Goal: Use online tool/utility: Utilize a website feature to perform a specific function

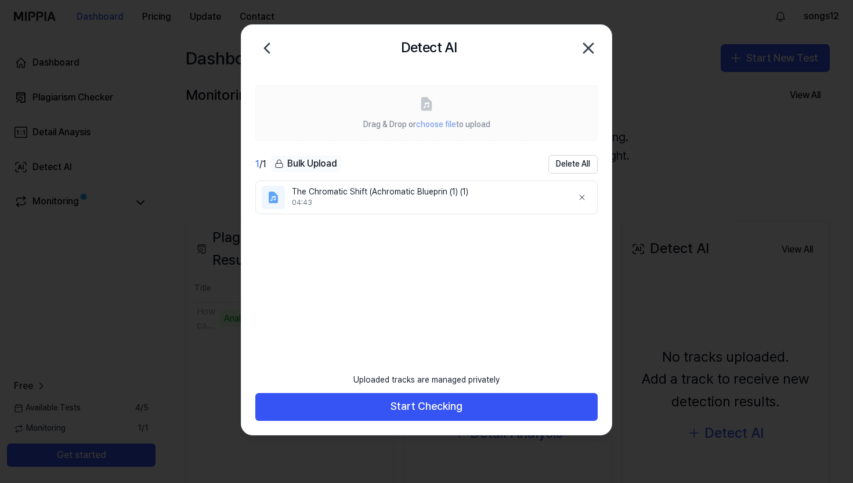
scroll to position [93, 0]
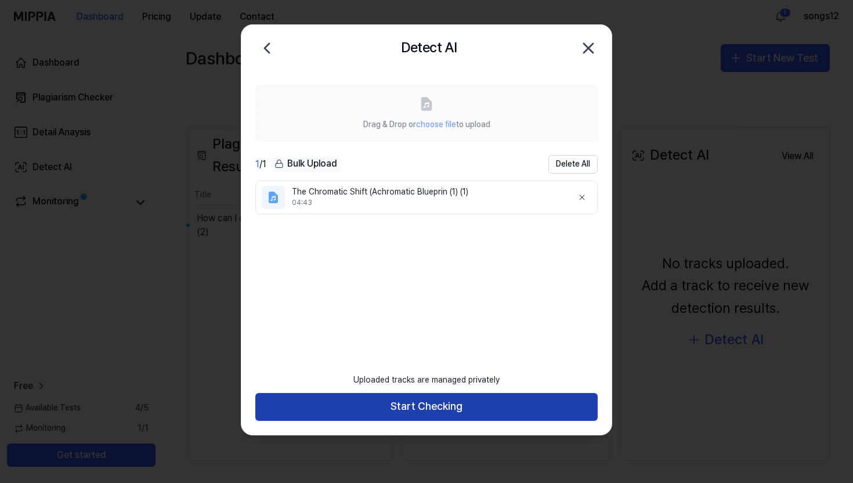
click at [462, 402] on button "Start Checking" at bounding box center [426, 407] width 343 height 28
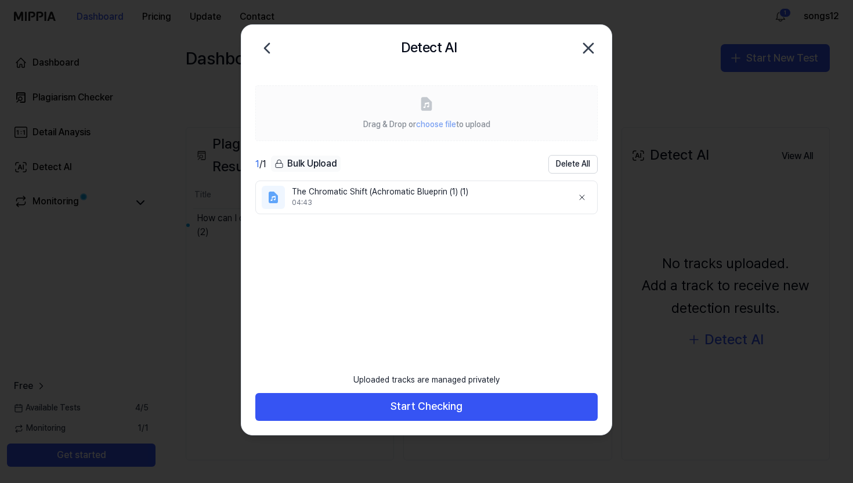
click at [461, 406] on div at bounding box center [426, 241] width 853 height 483
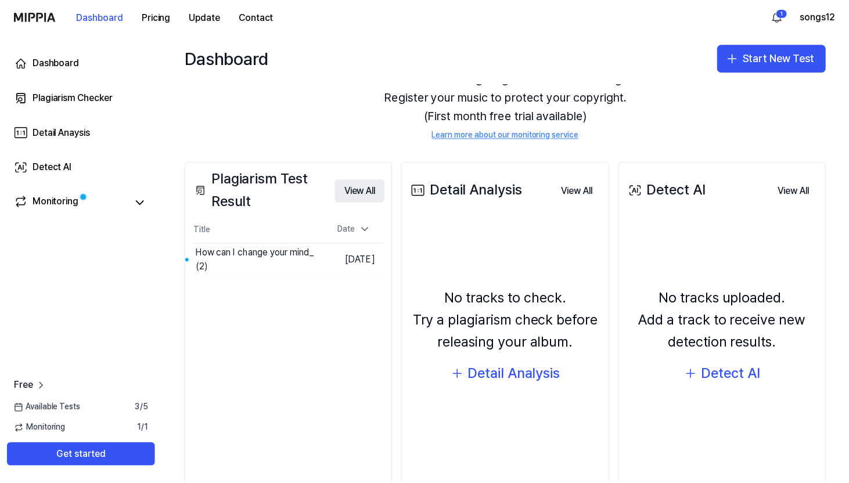
scroll to position [0, 0]
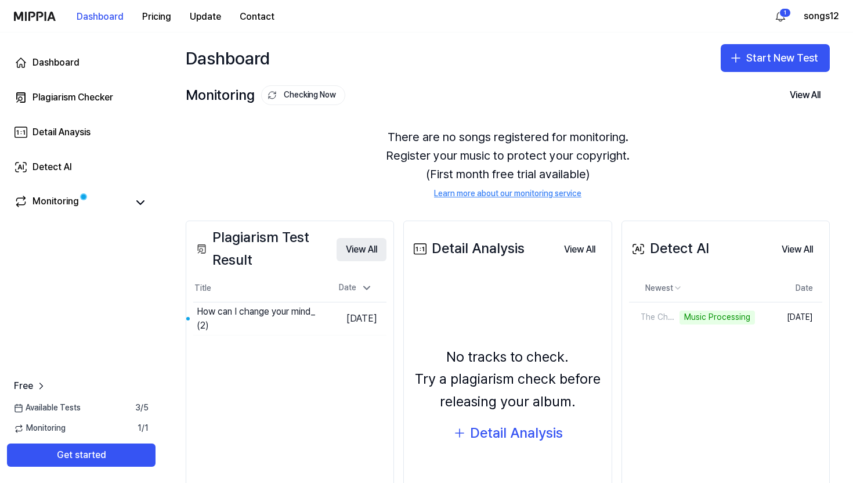
click at [353, 242] on button "View All" at bounding box center [362, 249] width 50 height 23
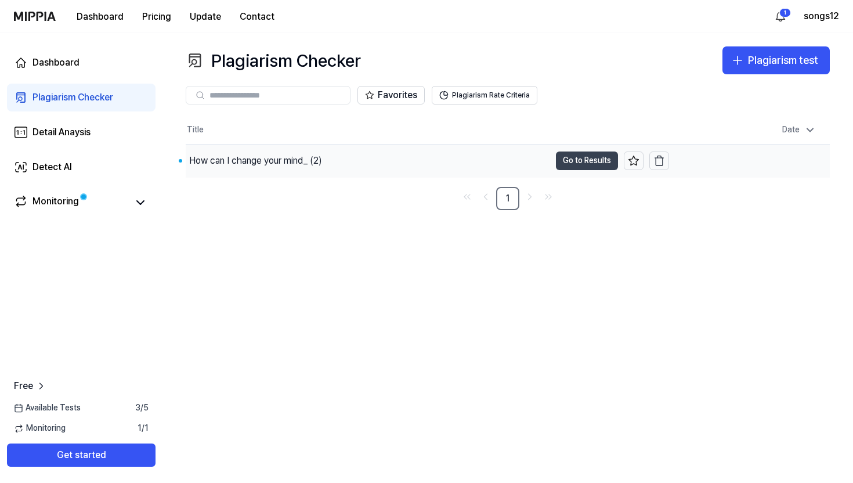
click at [575, 158] on button "Go to Results" at bounding box center [587, 161] width 62 height 19
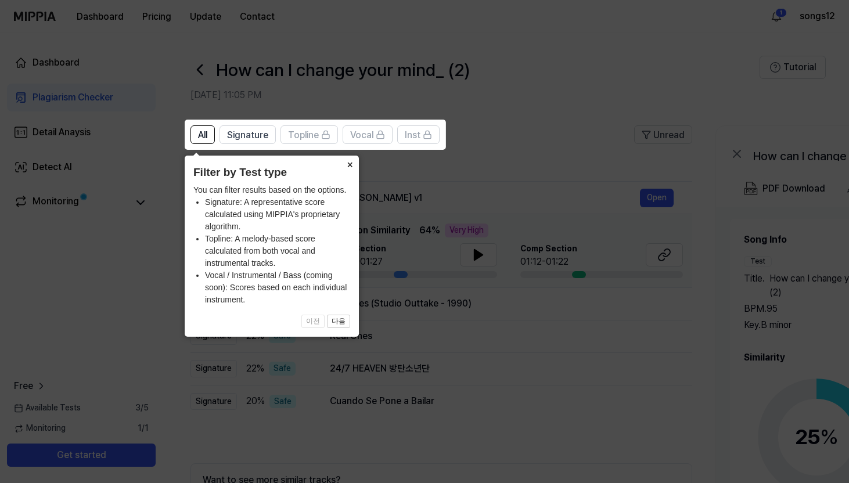
click at [346, 165] on button "×" at bounding box center [349, 164] width 19 height 16
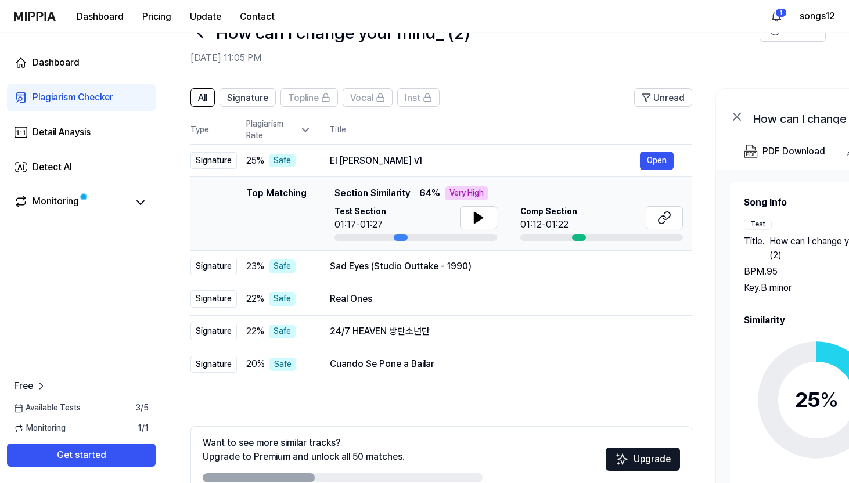
scroll to position [102, 0]
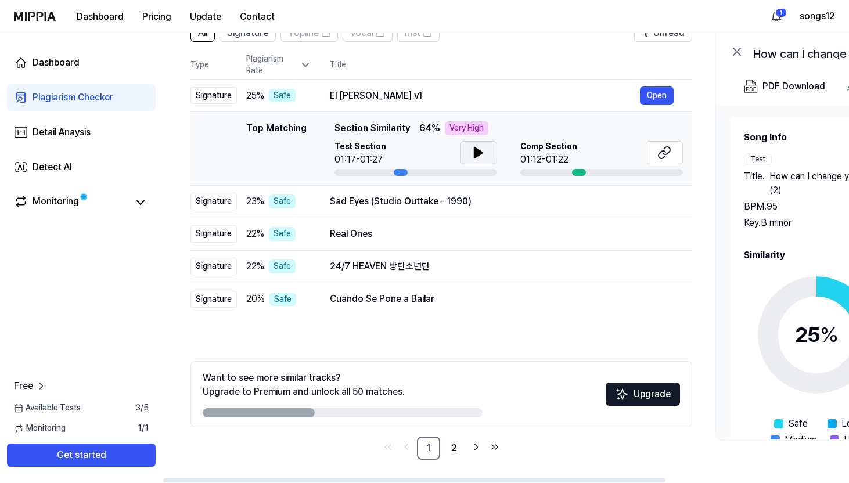
click at [471, 156] on icon at bounding box center [478, 153] width 14 height 14
click at [399, 170] on div at bounding box center [401, 172] width 14 height 7
click at [270, 127] on div "Top Matching" at bounding box center [276, 148] width 60 height 55
click at [453, 127] on div "Very High" at bounding box center [467, 128] width 44 height 14
click at [474, 152] on icon at bounding box center [478, 152] width 8 height 10
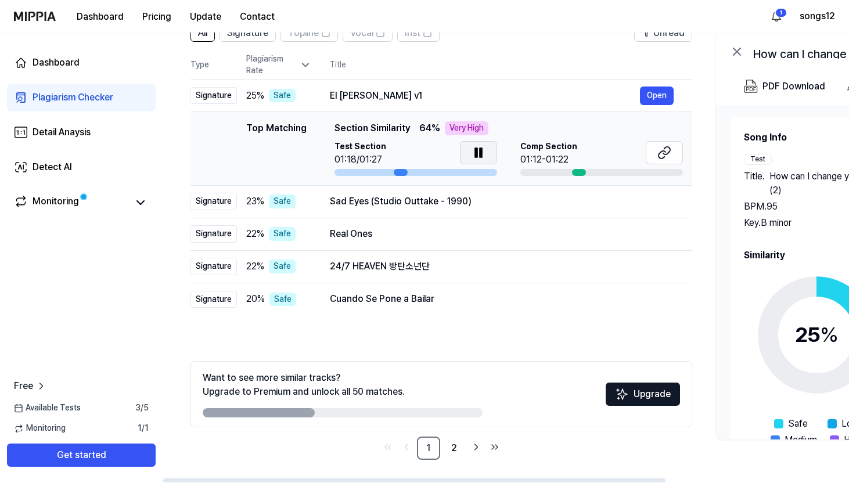
click at [475, 152] on icon at bounding box center [476, 152] width 2 height 9
click at [659, 152] on icon at bounding box center [664, 153] width 14 height 14
click at [579, 171] on div at bounding box center [579, 172] width 14 height 7
click at [669, 91] on button "Open" at bounding box center [657, 96] width 34 height 19
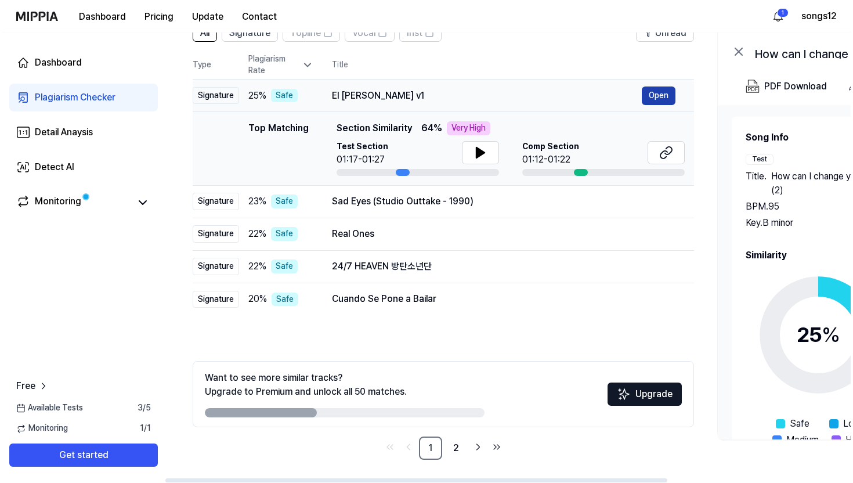
scroll to position [0, 0]
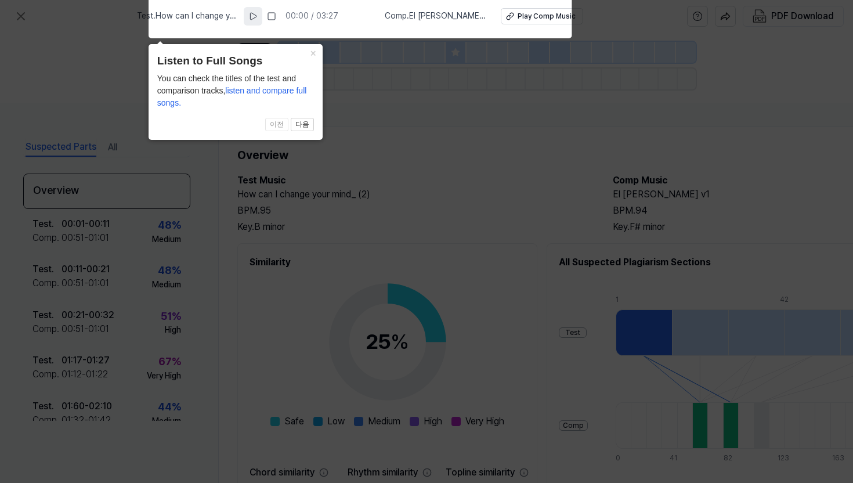
click at [258, 12] on icon at bounding box center [253, 16] width 9 height 9
click at [314, 53] on button "×" at bounding box center [313, 52] width 19 height 16
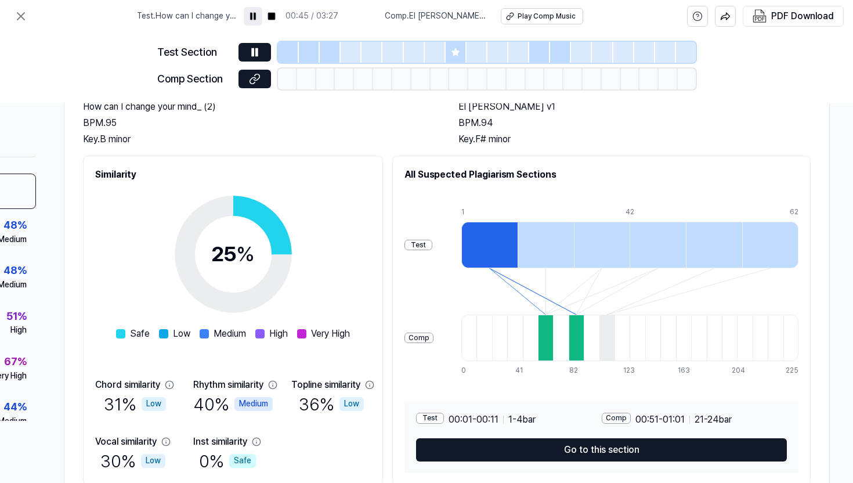
scroll to position [0, 159]
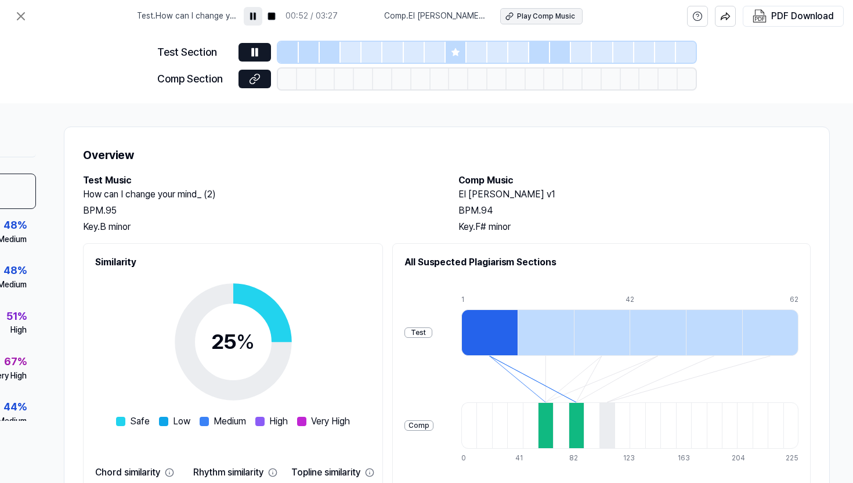
click at [545, 15] on div "Play Comp Music" at bounding box center [546, 17] width 58 height 10
click at [251, 57] on icon at bounding box center [255, 52] width 12 height 12
click at [26, 10] on icon at bounding box center [21, 16] width 14 height 14
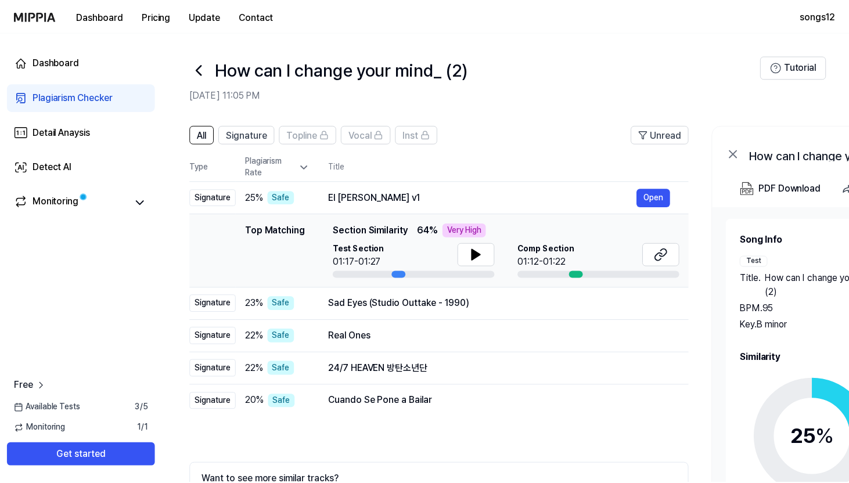
scroll to position [102, 0]
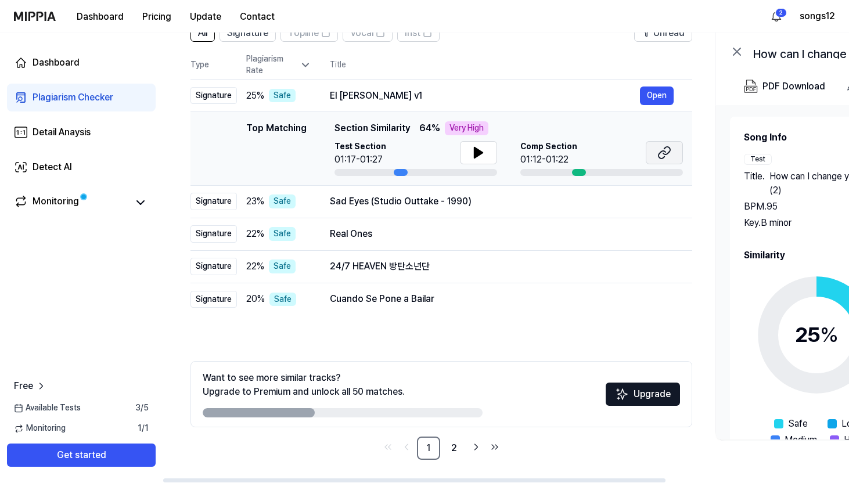
click at [664, 158] on icon at bounding box center [664, 153] width 14 height 14
click at [644, 238] on button "Open" at bounding box center [657, 234] width 34 height 19
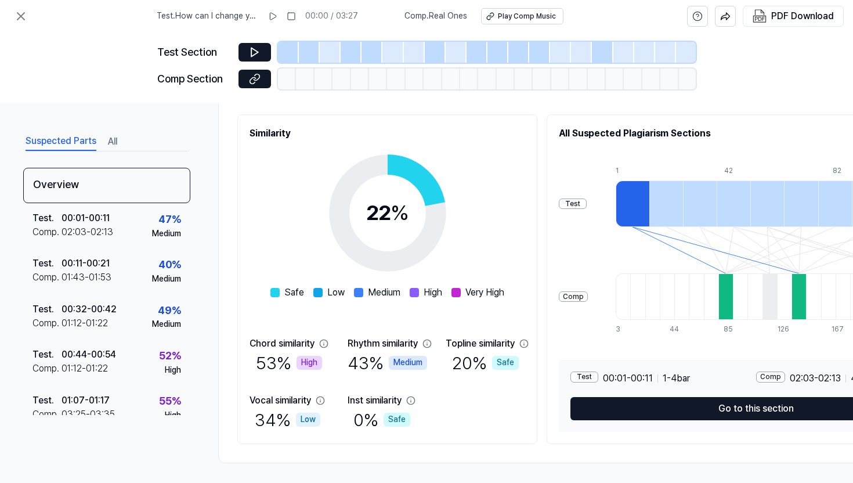
scroll to position [132, 0]
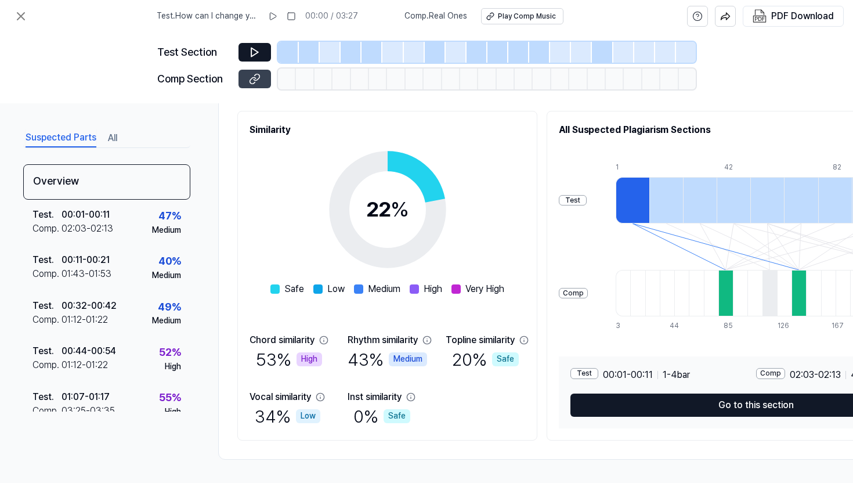
click at [257, 80] on icon at bounding box center [255, 79] width 12 height 12
click at [22, 17] on icon at bounding box center [20, 16] width 7 height 7
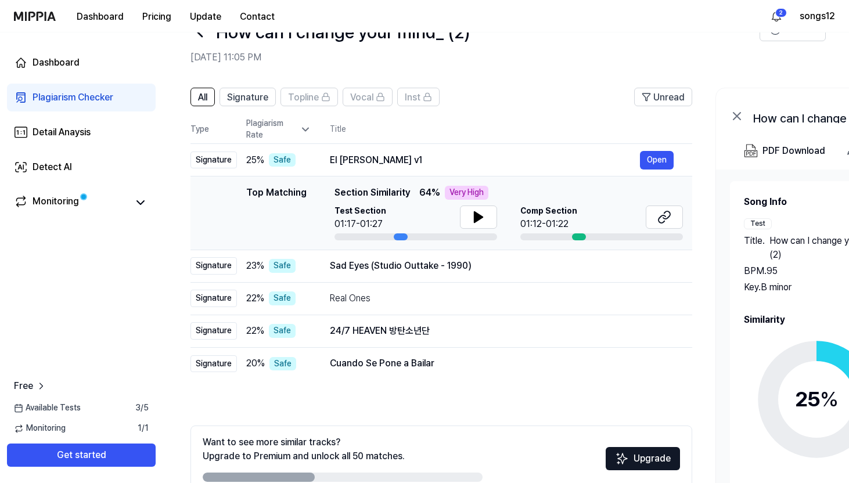
scroll to position [0, 0]
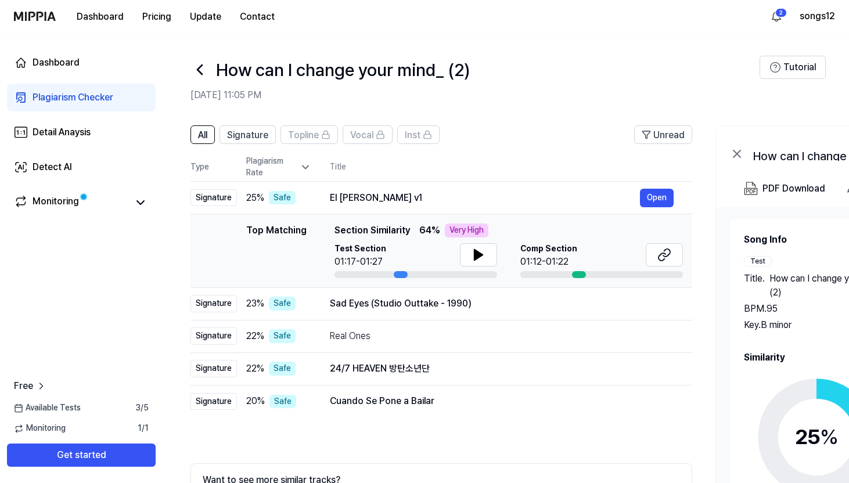
click at [199, 77] on icon at bounding box center [199, 69] width 19 height 19
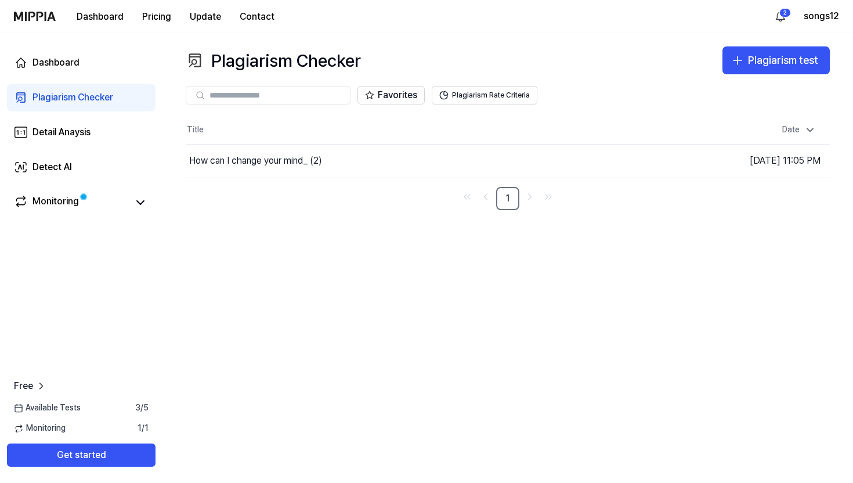
click at [741, 35] on div "Plagiarism Checker Plagiarism test Plagiarism Checker Detail Analysis Detect AI…" at bounding box center [508, 258] width 691 height 451
click at [741, 45] on div "Plagiarism Checker Plagiarism test Plagiarism Checker Detail Analysis Detect AI…" at bounding box center [508, 258] width 691 height 451
click at [741, 55] on icon "button" at bounding box center [738, 60] width 14 height 14
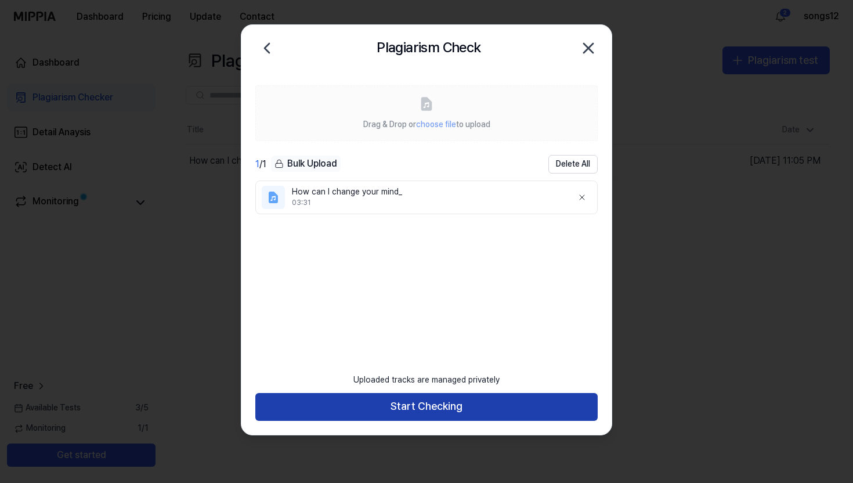
click at [499, 413] on button "Start Checking" at bounding box center [426, 407] width 343 height 28
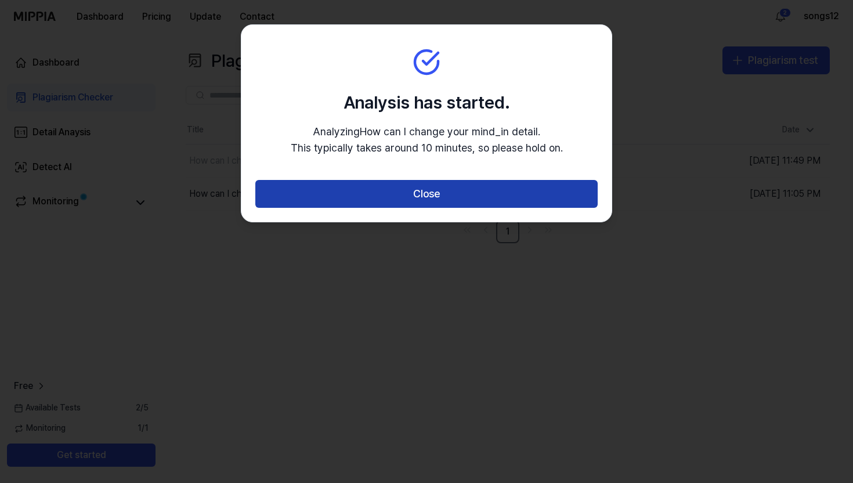
click at [445, 201] on button "Close" at bounding box center [426, 194] width 343 height 28
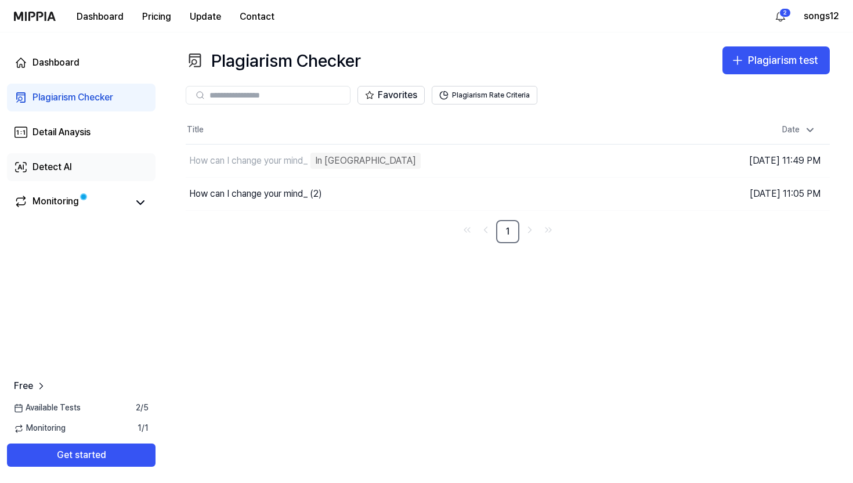
click at [83, 163] on link "Detect AI" at bounding box center [81, 167] width 149 height 28
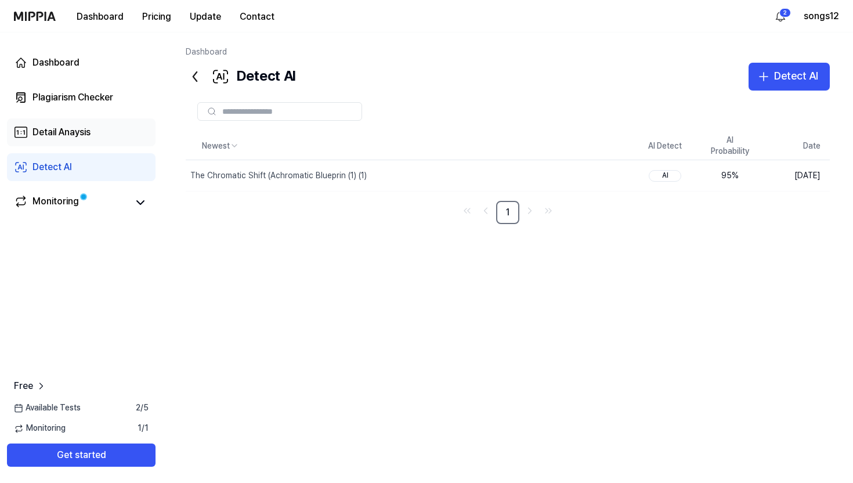
click at [85, 131] on div "Detail Anaysis" at bounding box center [62, 132] width 58 height 14
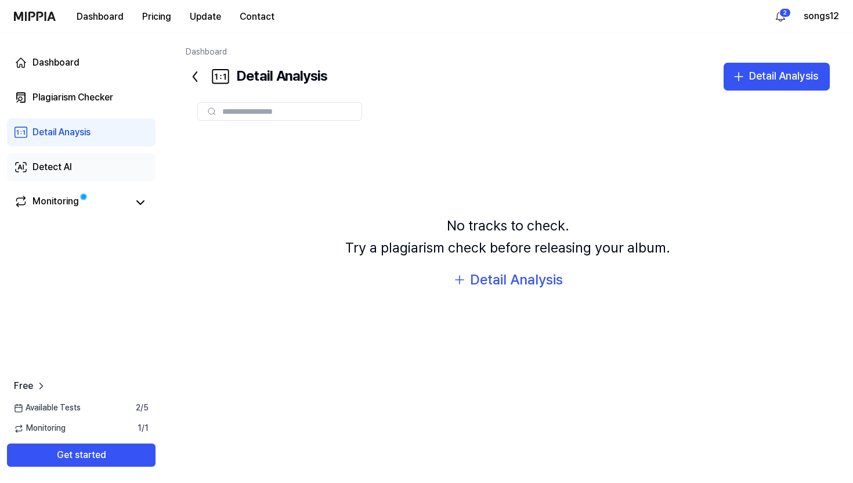
click at [93, 170] on link "Detect AI" at bounding box center [81, 167] width 149 height 28
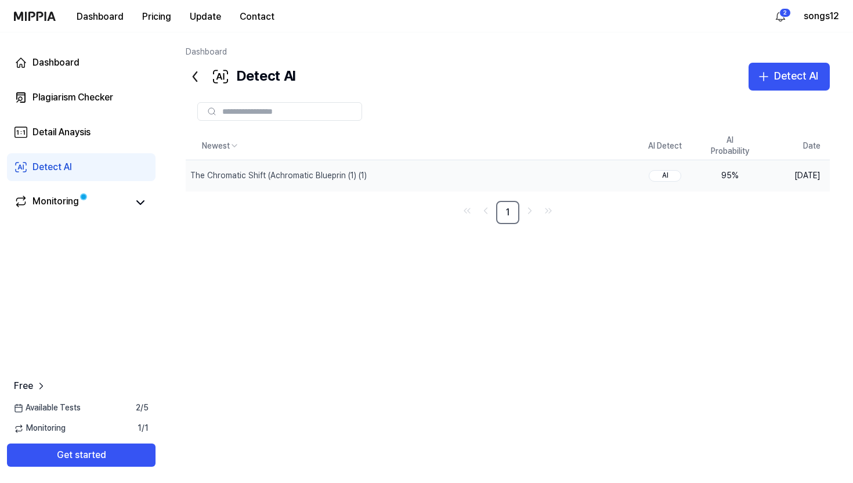
click at [733, 179] on div "95 %" at bounding box center [730, 176] width 46 height 12
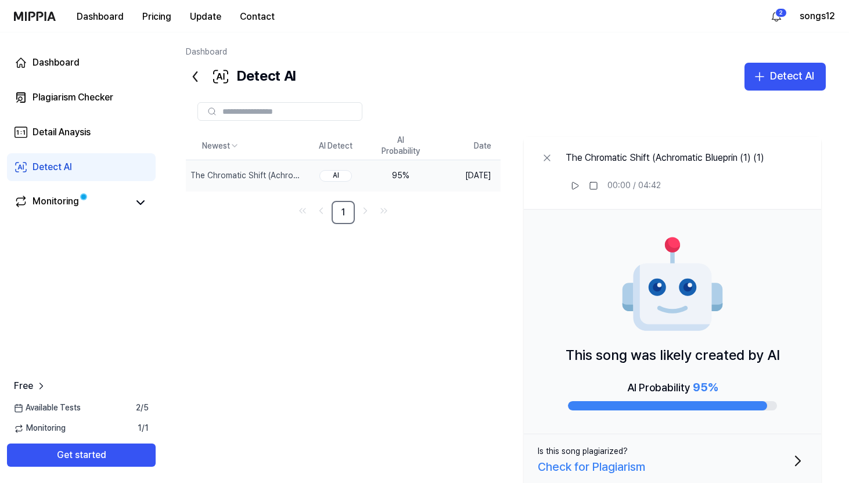
scroll to position [32, 0]
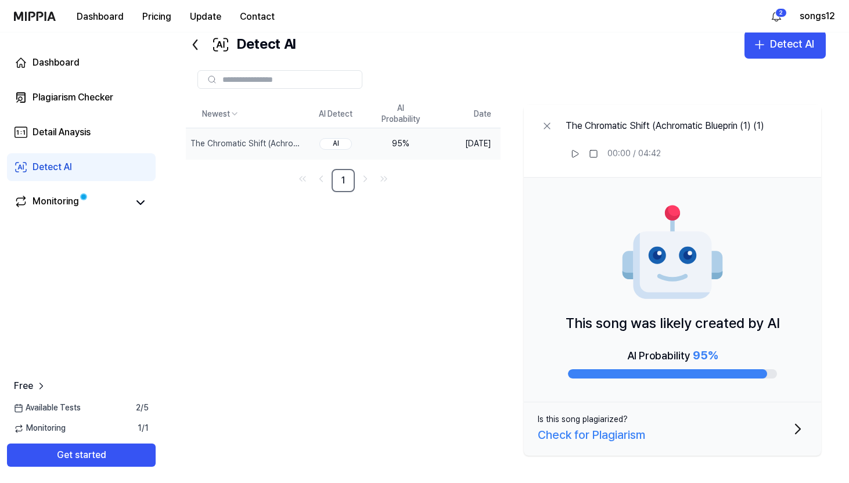
click at [671, 439] on button "Is this song plagiarized? Check for Plagiarism" at bounding box center [672, 428] width 297 height 53
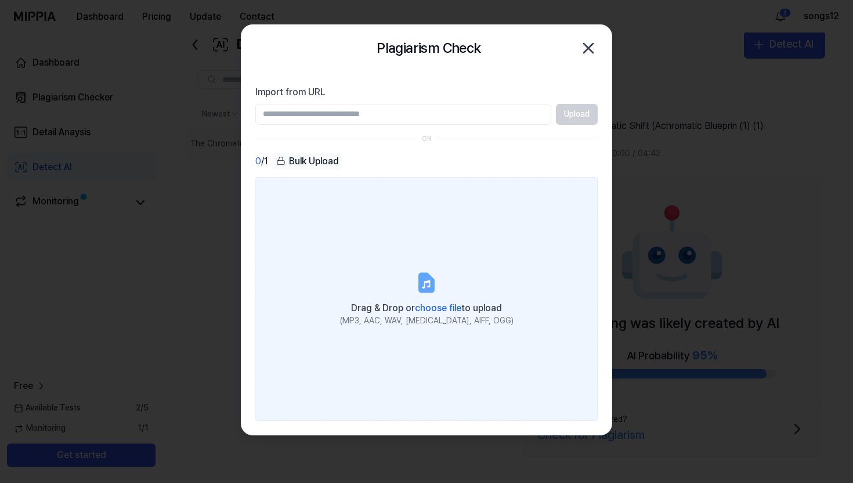
click at [423, 285] on icon at bounding box center [427, 282] width 14 height 18
click at [0, 0] on input "Drag & Drop or choose file to upload (MP3, AAC, WAV, [MEDICAL_DATA], AIFF, OGG)" at bounding box center [0, 0] width 0 height 0
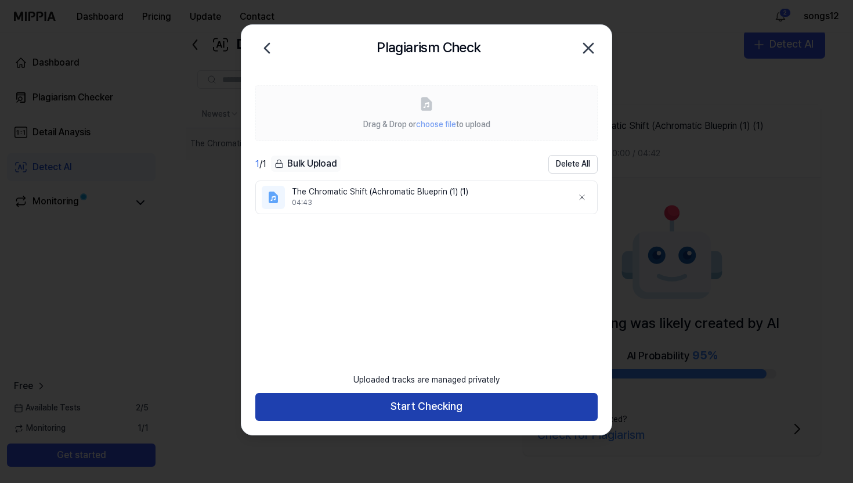
click at [412, 402] on button "Start Checking" at bounding box center [426, 407] width 343 height 28
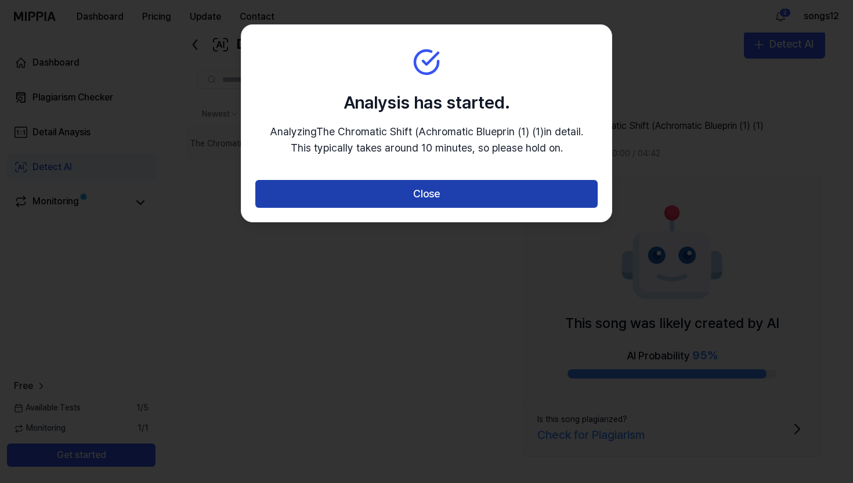
click at [523, 188] on button "Close" at bounding box center [426, 194] width 343 height 28
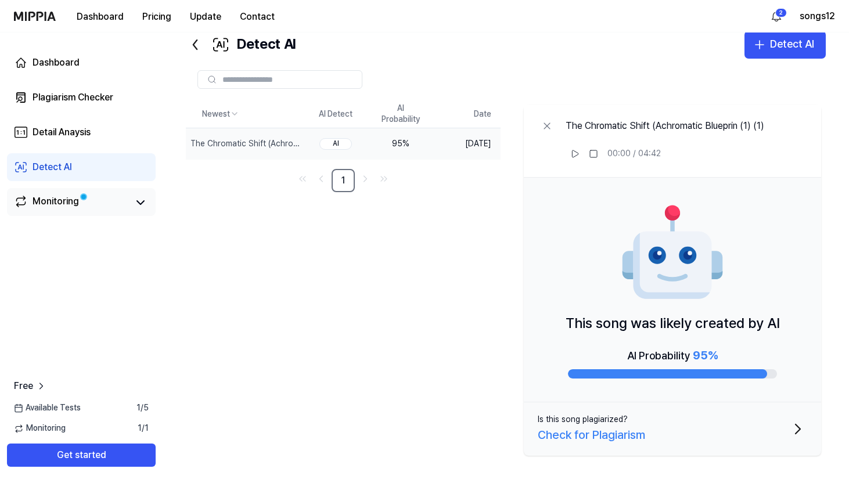
click at [92, 201] on link "Monitoring" at bounding box center [71, 203] width 114 height 16
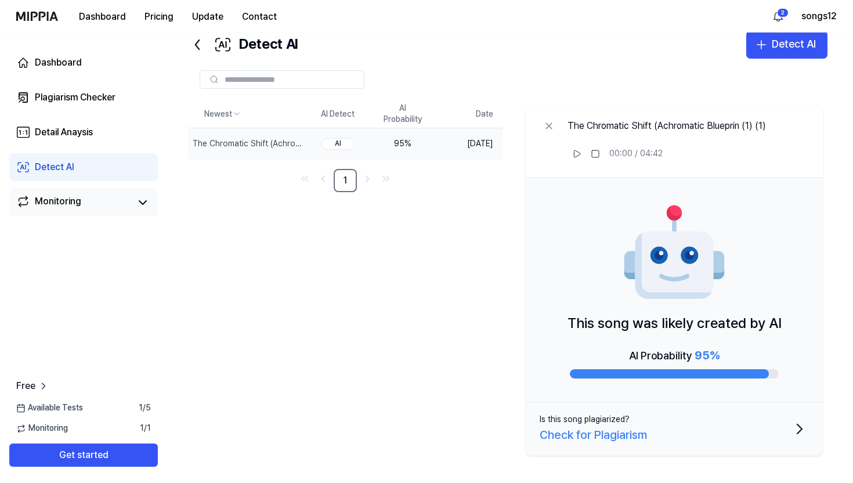
scroll to position [0, 0]
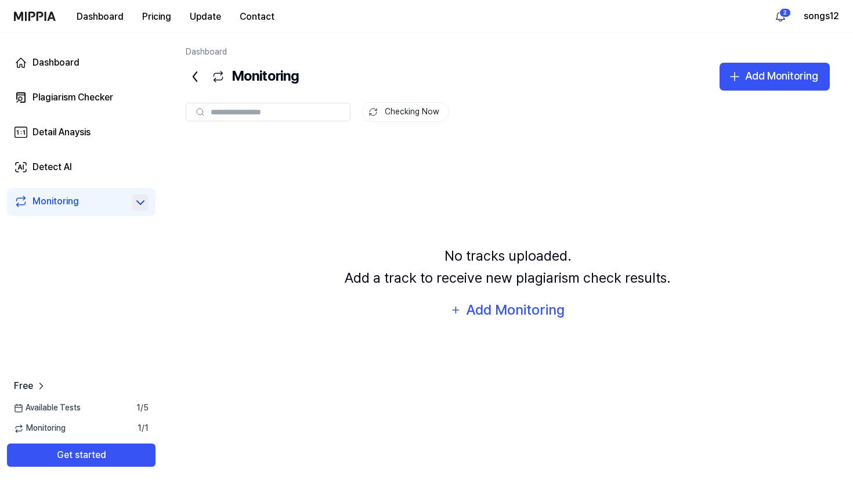
click at [142, 209] on icon at bounding box center [141, 203] width 14 height 14
click at [95, 63] on link "Dashboard" at bounding box center [81, 63] width 149 height 28
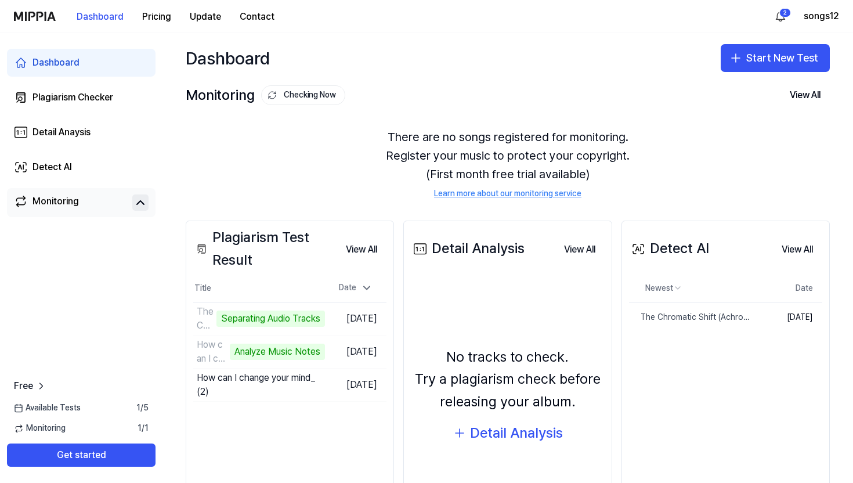
scroll to position [70, 0]
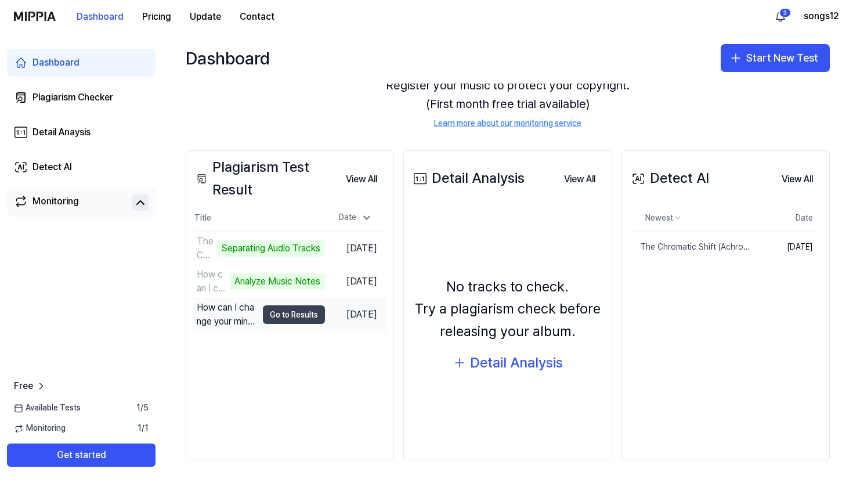
click at [301, 313] on button "Go to Results" at bounding box center [294, 314] width 62 height 19
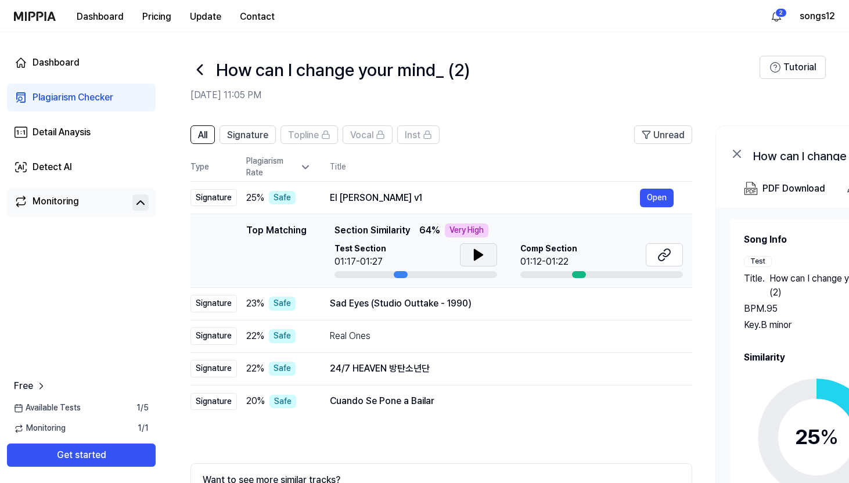
click at [477, 255] on icon at bounding box center [478, 255] width 8 height 10
click at [477, 255] on icon at bounding box center [478, 255] width 14 height 14
click at [664, 302] on button "Open" at bounding box center [657, 303] width 34 height 19
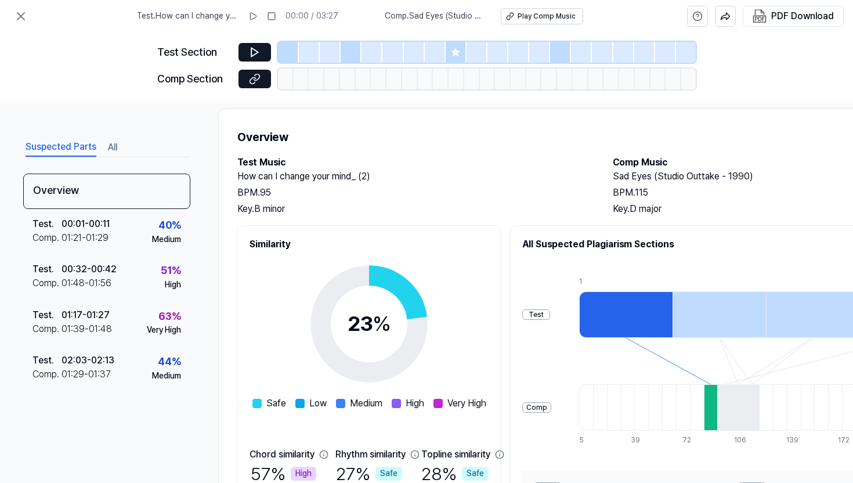
scroll to position [0, 0]
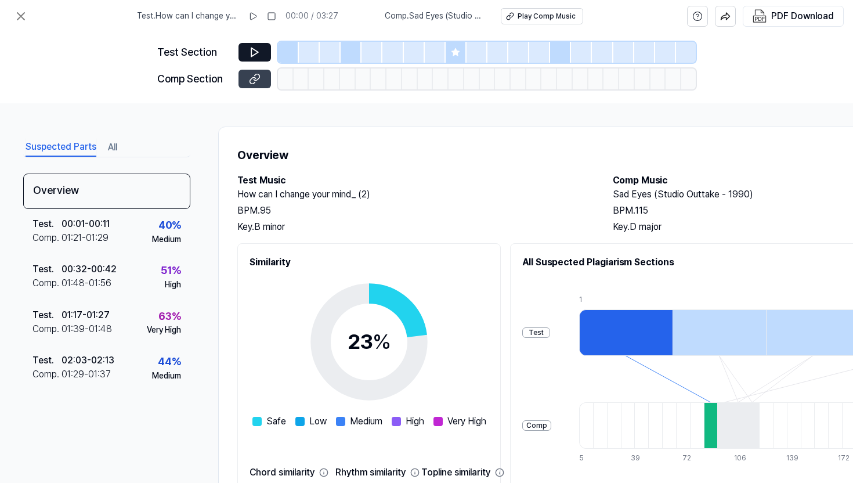
click at [255, 82] on icon at bounding box center [253, 80] width 6 height 6
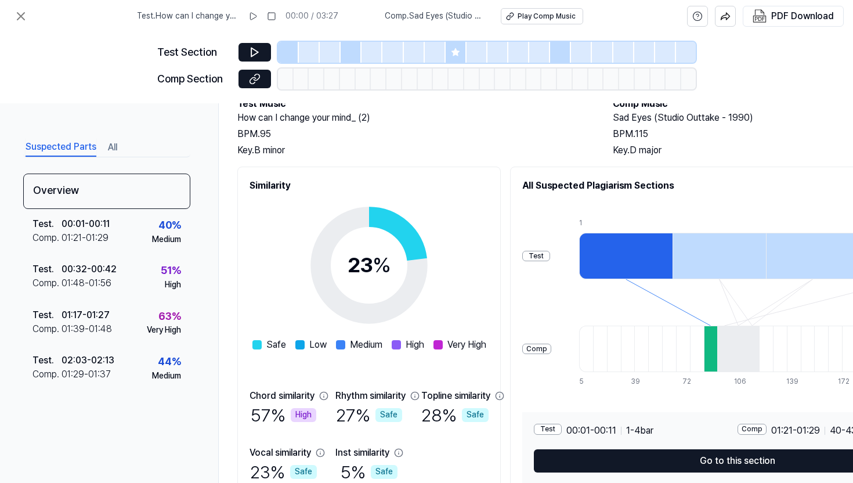
scroll to position [137, 0]
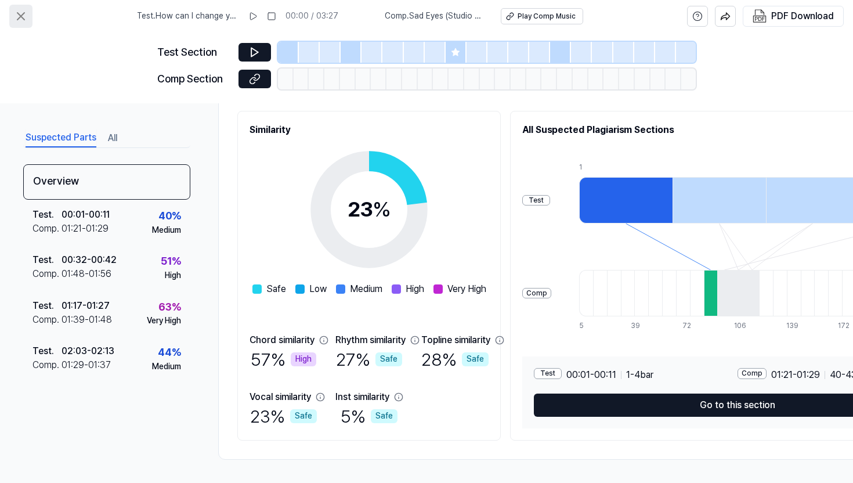
click at [19, 16] on icon at bounding box center [21, 16] width 14 height 14
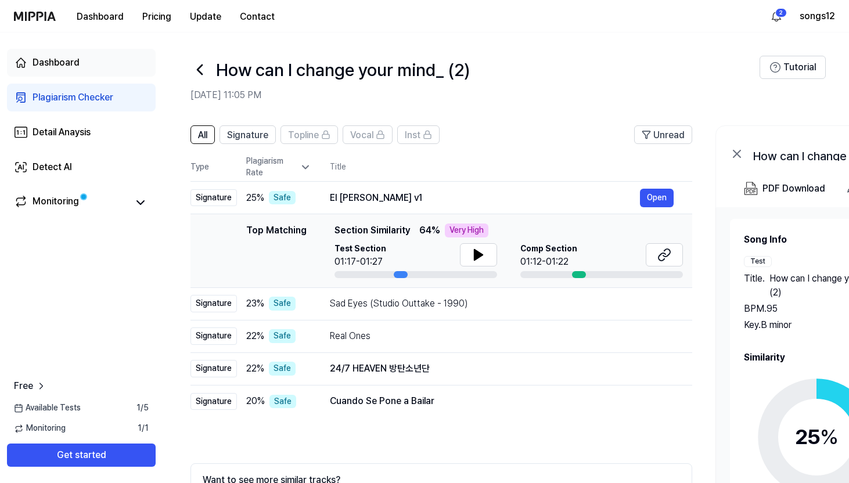
click at [88, 55] on link "Dashboard" at bounding box center [81, 63] width 149 height 28
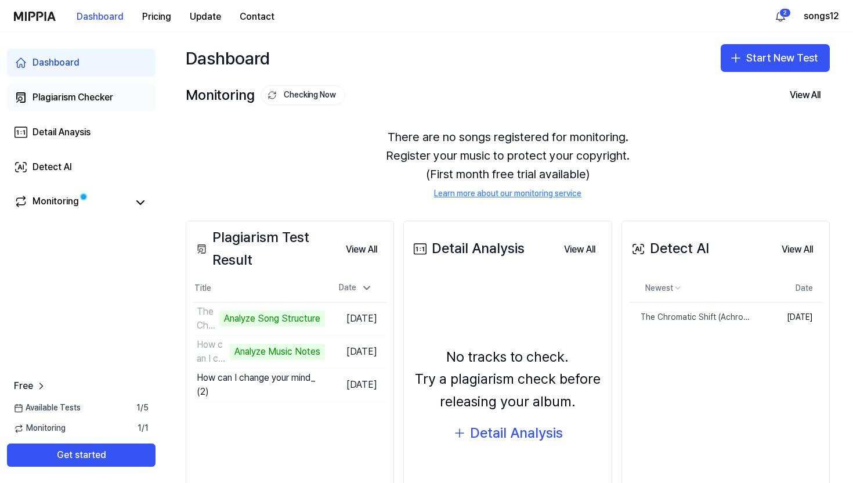
click at [100, 99] on div "Plagiarism Checker" at bounding box center [73, 98] width 81 height 14
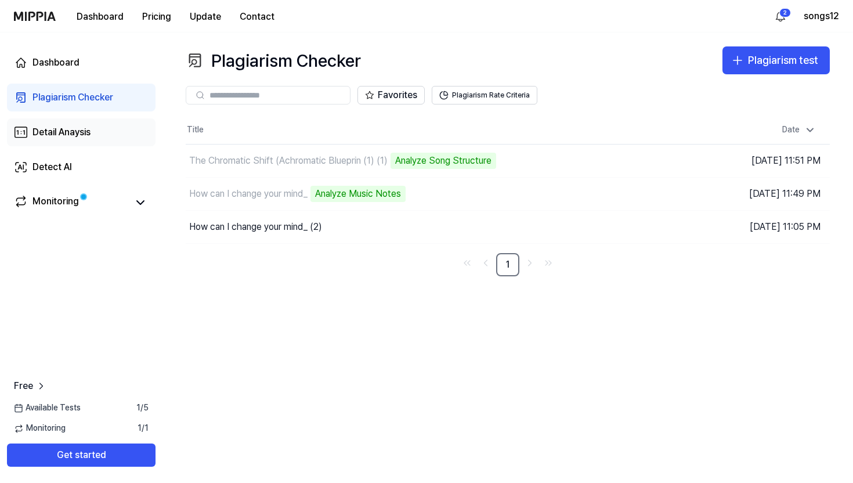
click at [89, 142] on link "Detail Anaysis" at bounding box center [81, 132] width 149 height 28
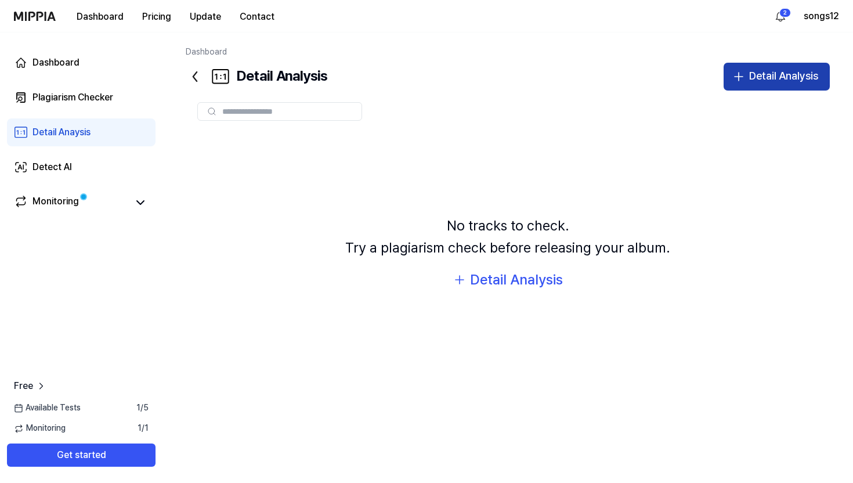
click at [776, 75] on div "Detail Analysis" at bounding box center [784, 76] width 69 height 17
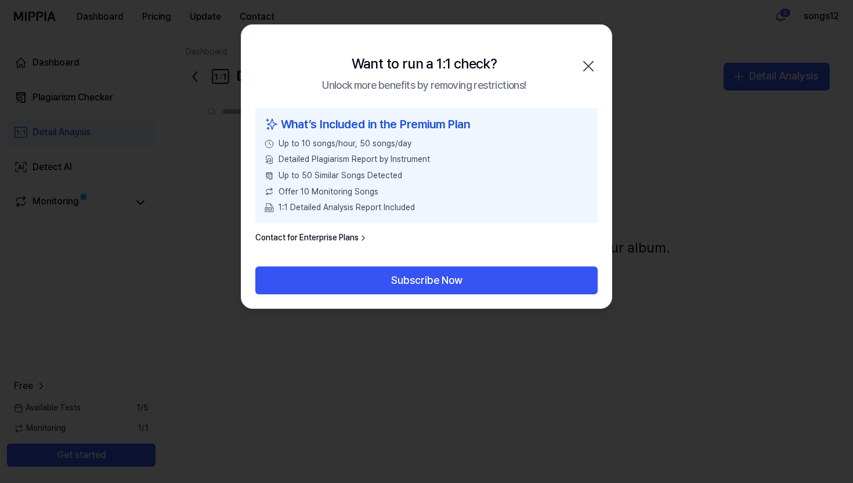
click at [568, 69] on div "Want to run a 1:1 check? Unlock more benefits by removing restrictions! Close" at bounding box center [427, 66] width 370 height 83
click at [585, 67] on icon "button" at bounding box center [588, 66] width 19 height 19
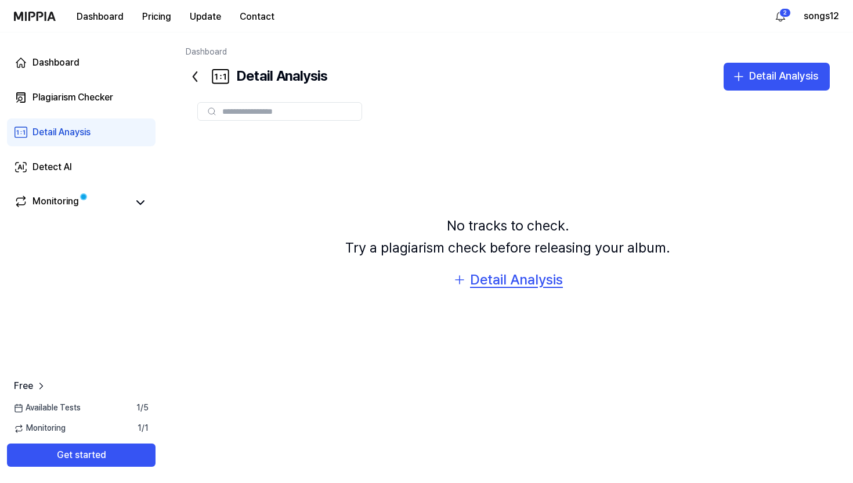
click at [521, 282] on div "Detail Analysis" at bounding box center [516, 280] width 93 height 22
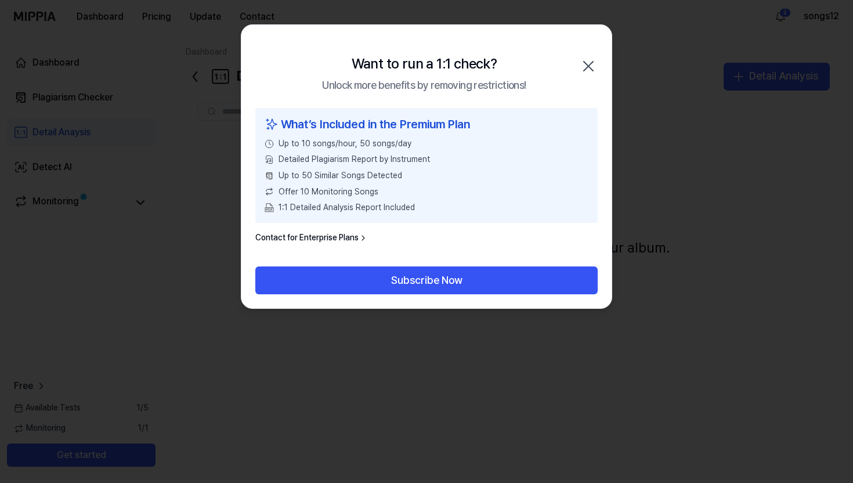
click at [585, 56] on div "Want to run a 1:1 check? Unlock more benefits by removing restrictions! Close" at bounding box center [427, 66] width 370 height 83
click at [586, 62] on icon "button" at bounding box center [588, 66] width 19 height 19
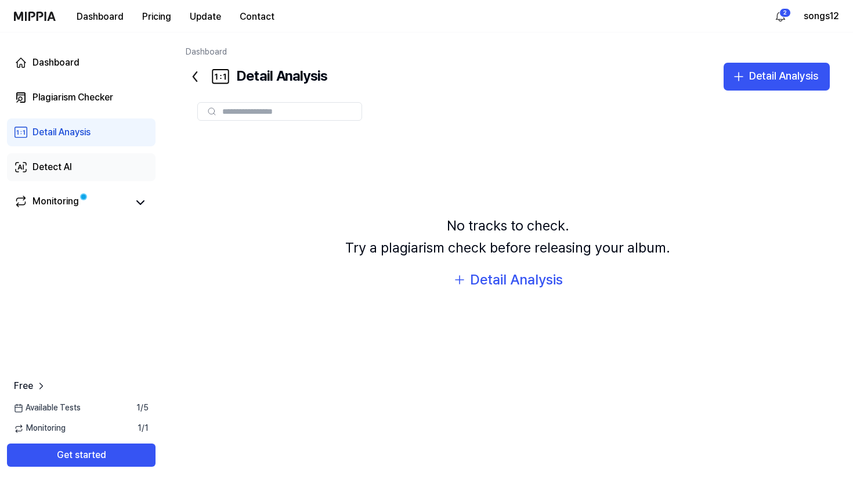
click at [33, 164] on div "Detect AI" at bounding box center [52, 167] width 39 height 14
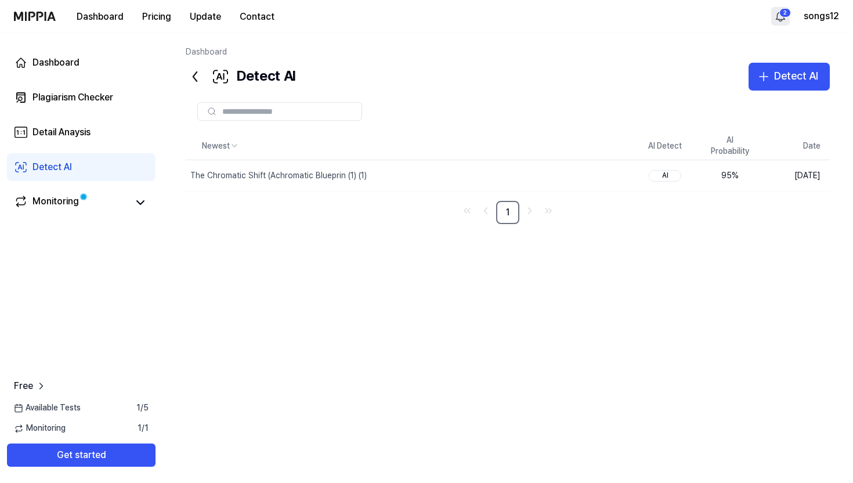
click at [784, 19] on html "Dashboard Pricing Update Contact 2 songs12 Dashboard Plagiarism Checker Detail …" at bounding box center [426, 241] width 853 height 483
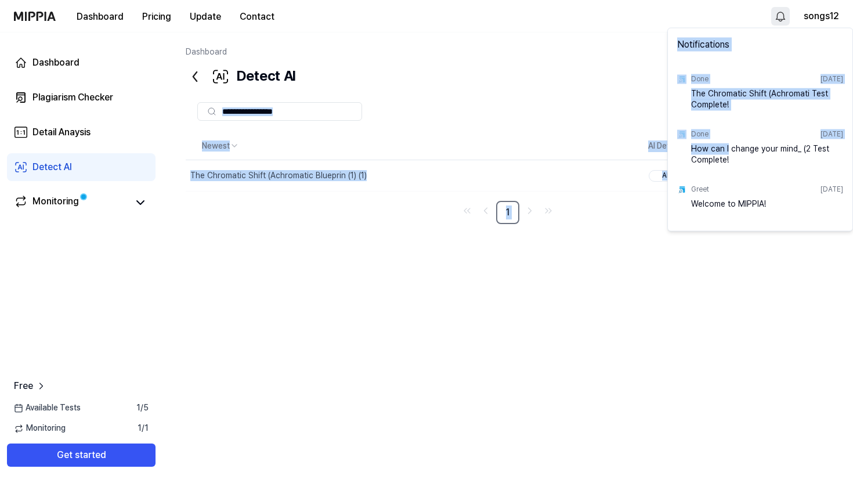
drag, startPoint x: 726, startPoint y: 150, endPoint x: 583, endPoint y: 129, distance: 144.8
click at [583, 129] on html "Dashboard Pricing Update Contact songs12 Dashboard Plagiarism Checker Detail An…" at bounding box center [426, 241] width 853 height 483
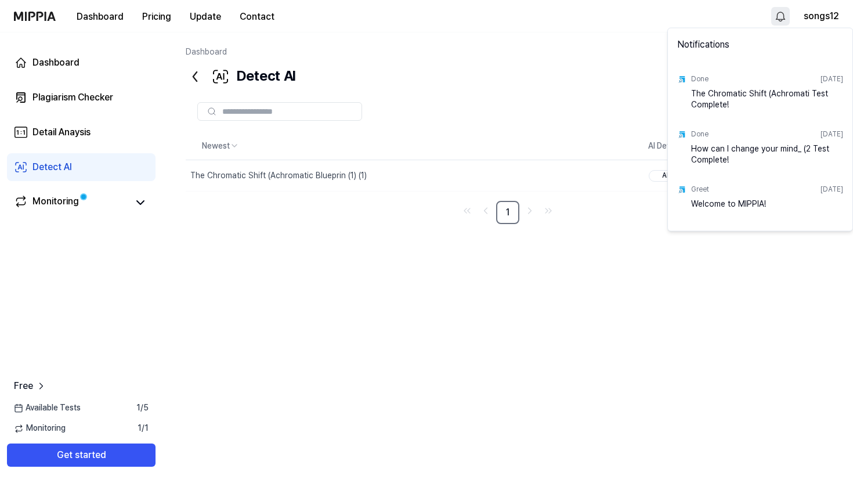
click at [583, 129] on html "Dashboard Pricing Update Contact songs12 Dashboard Plagiarism Checker Detail An…" at bounding box center [426, 241] width 853 height 483
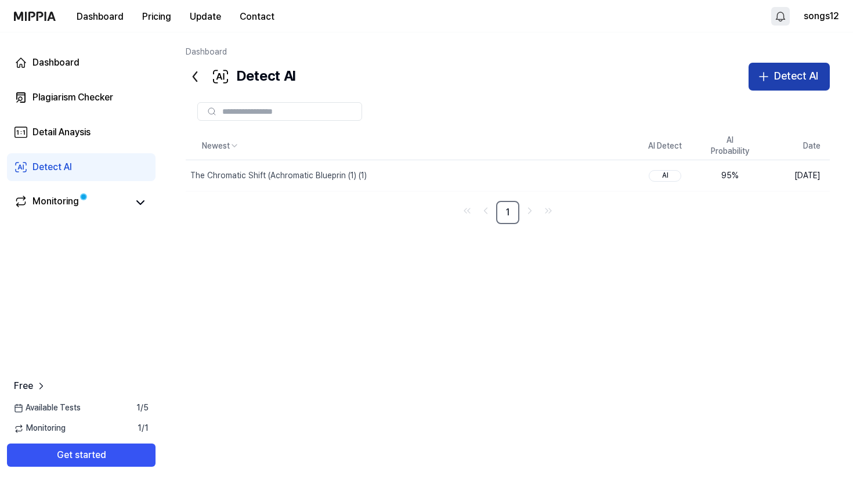
click at [786, 78] on div "Detect AI" at bounding box center [797, 76] width 44 height 17
